Goal: Download file/media

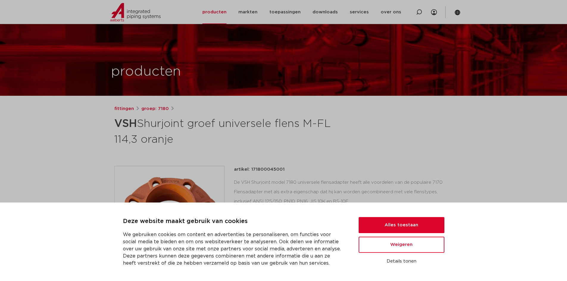
scroll to position [30, 0]
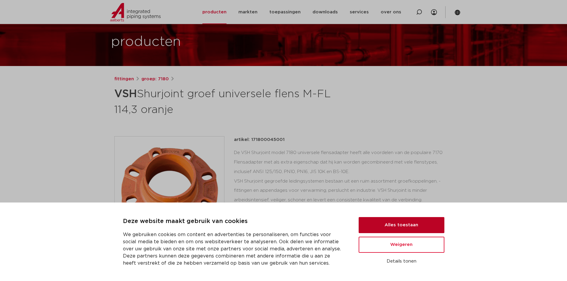
click at [396, 224] on button "Alles toestaan" at bounding box center [402, 225] width 86 height 16
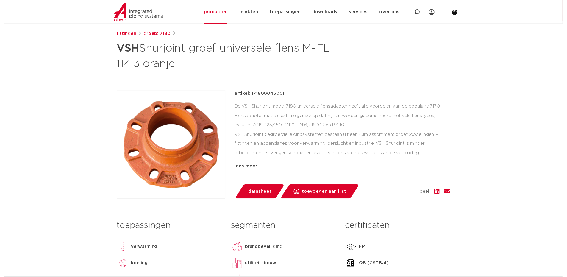
scroll to position [89, 0]
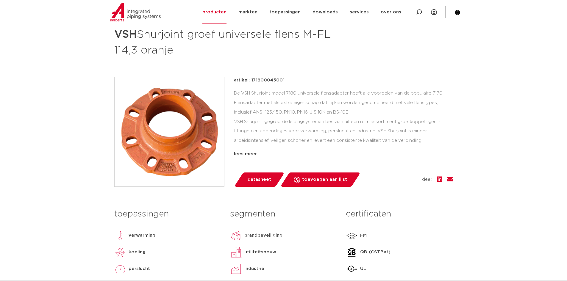
click at [259, 178] on span "datasheet" at bounding box center [260, 180] width 24 height 10
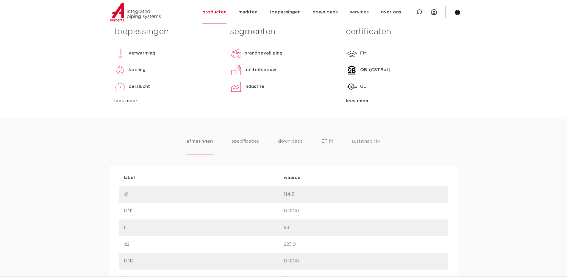
scroll to position [298, 0]
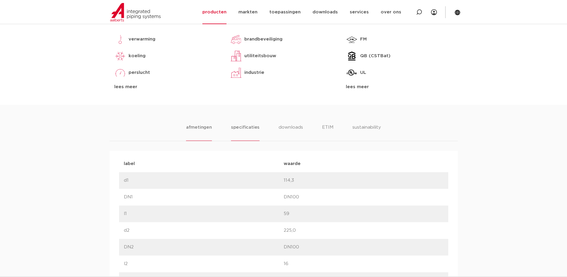
click at [247, 128] on li "specificaties" at bounding box center [245, 132] width 29 height 17
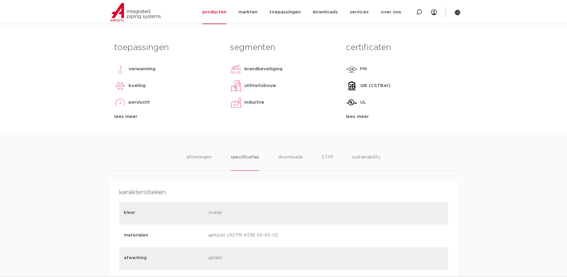
scroll to position [268, 0]
click at [284, 158] on li "downloads" at bounding box center [291, 162] width 25 height 17
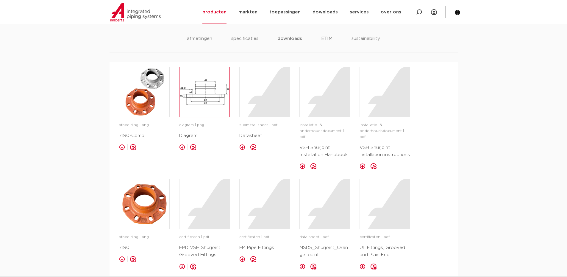
scroll to position [417, 0]
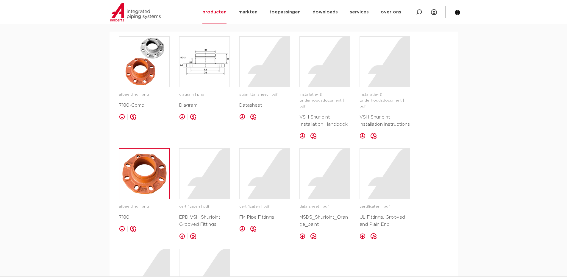
click at [154, 162] on img at bounding box center [144, 174] width 50 height 50
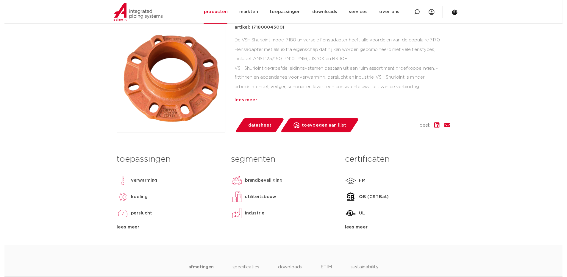
scroll to position [149, 0]
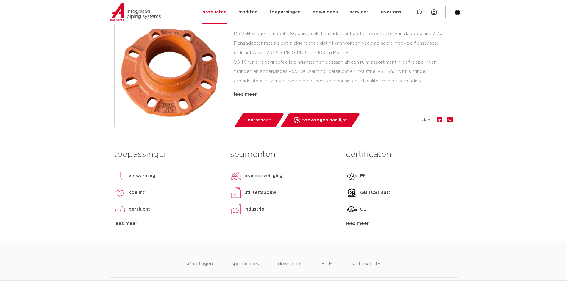
click at [257, 122] on span "datasheet" at bounding box center [260, 121] width 24 height 10
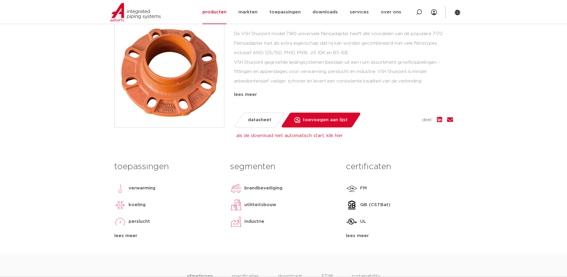
click at [260, 120] on span "datasheet" at bounding box center [260, 120] width 24 height 10
click at [258, 120] on span "datasheet" at bounding box center [260, 120] width 24 height 10
click at [435, 127] on div "artikel: 171800045001 De VSH Shurjoint model 7180 universele flensadapter heeft…" at bounding box center [283, 78] width 339 height 122
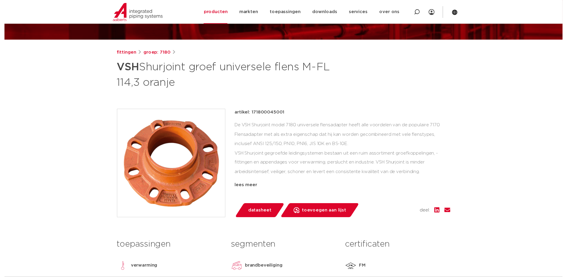
scroll to position [89, 0]
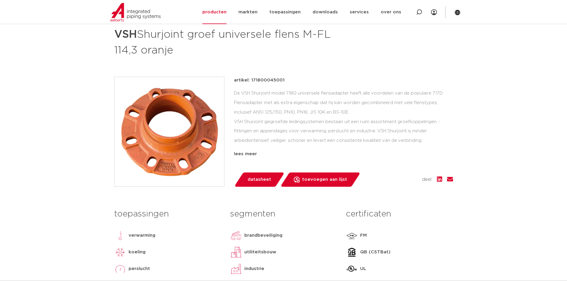
click at [256, 180] on span "datasheet" at bounding box center [260, 180] width 24 height 10
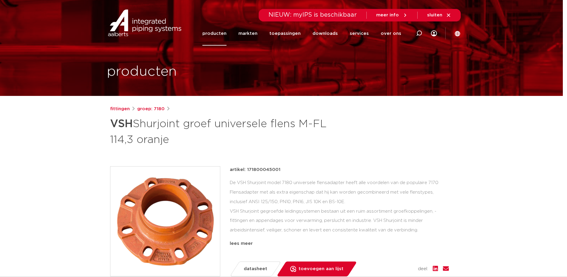
scroll to position [0, 8]
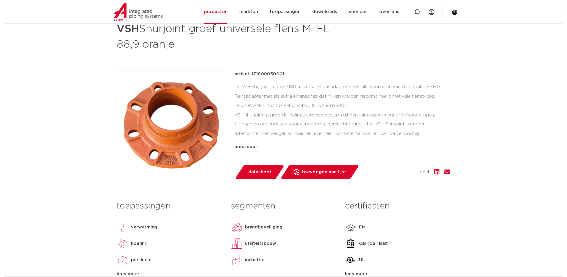
scroll to position [119, 0]
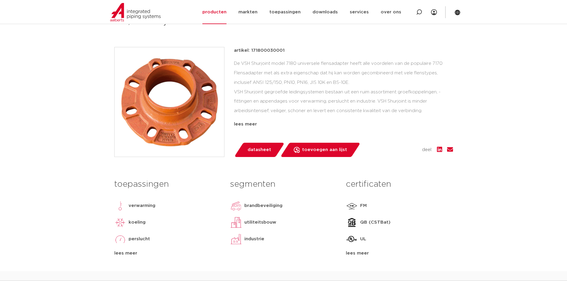
click at [255, 150] on span "datasheet" at bounding box center [260, 150] width 24 height 10
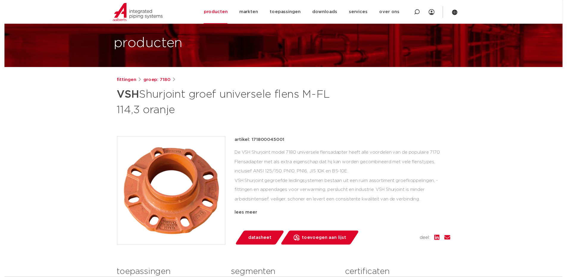
scroll to position [60, 0]
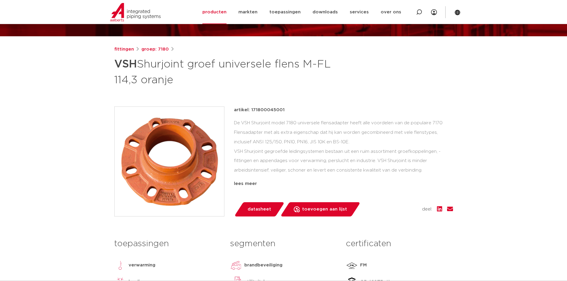
click at [257, 209] on span "datasheet" at bounding box center [260, 210] width 24 height 10
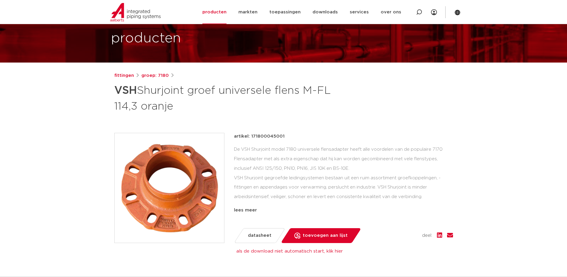
scroll to position [30, 0]
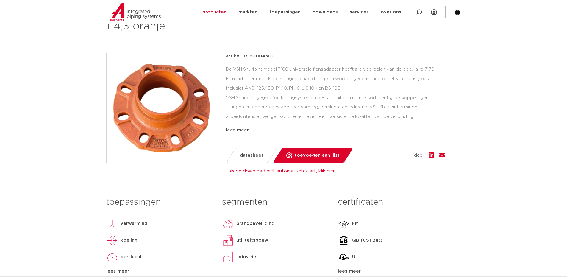
scroll to position [119, 8]
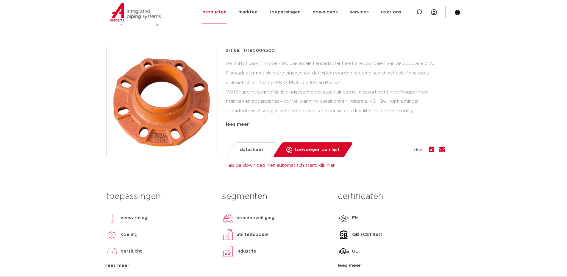
click at [255, 147] on span "datasheet" at bounding box center [252, 150] width 24 height 10
click at [254, 148] on span "datasheet" at bounding box center [252, 150] width 24 height 10
drag, startPoint x: 226, startPoint y: 49, endPoint x: 276, endPoint y: 50, distance: 49.7
click at [276, 50] on div "artikel: 171800045001" at bounding box center [335, 50] width 219 height 7
copy p "artikel: 171800045001"
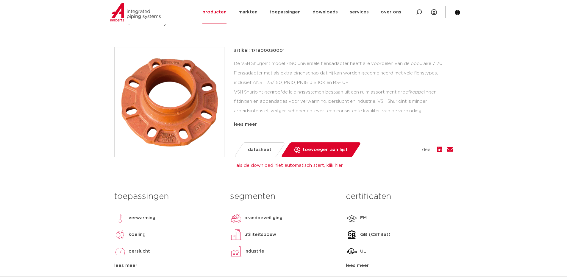
click at [266, 148] on span "datasheet" at bounding box center [260, 150] width 24 height 10
click at [262, 150] on span "datasheet" at bounding box center [260, 150] width 24 height 10
drag, startPoint x: 458, startPoint y: 111, endPoint x: 448, endPoint y: 108, distance: 10.1
click at [454, 110] on div "fittingen groep: 7180 VSH Shurjoint groef universele flens M-FL 88,9 oranje" at bounding box center [284, 134] width 349 height 297
